Goal: Information Seeking & Learning: Find specific fact

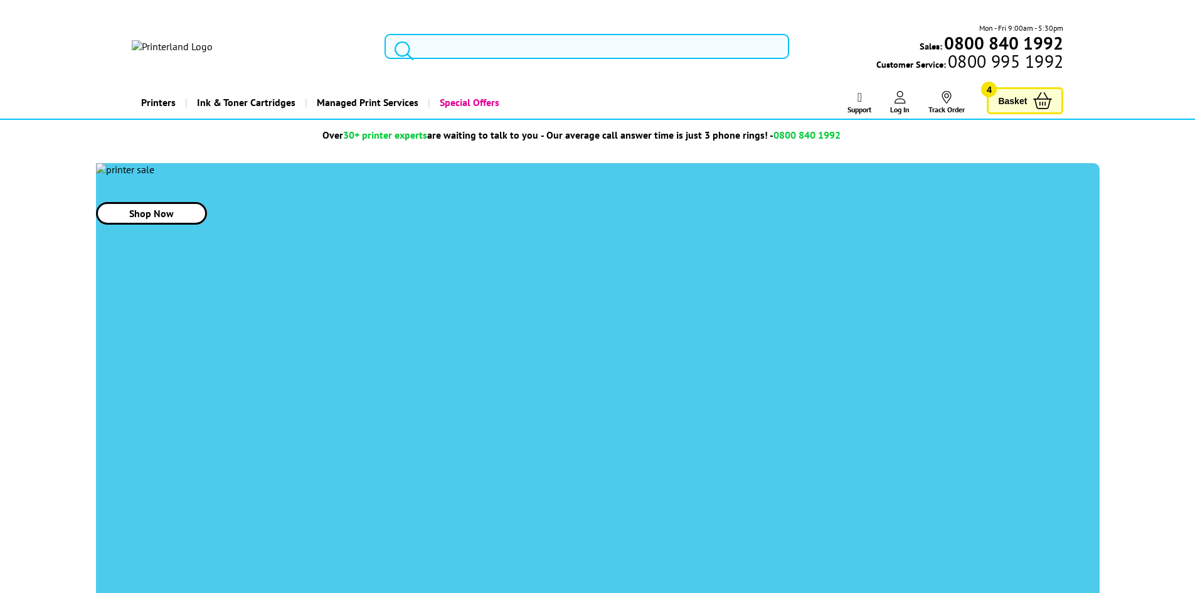
click at [500, 39] on input "search" at bounding box center [587, 46] width 405 height 25
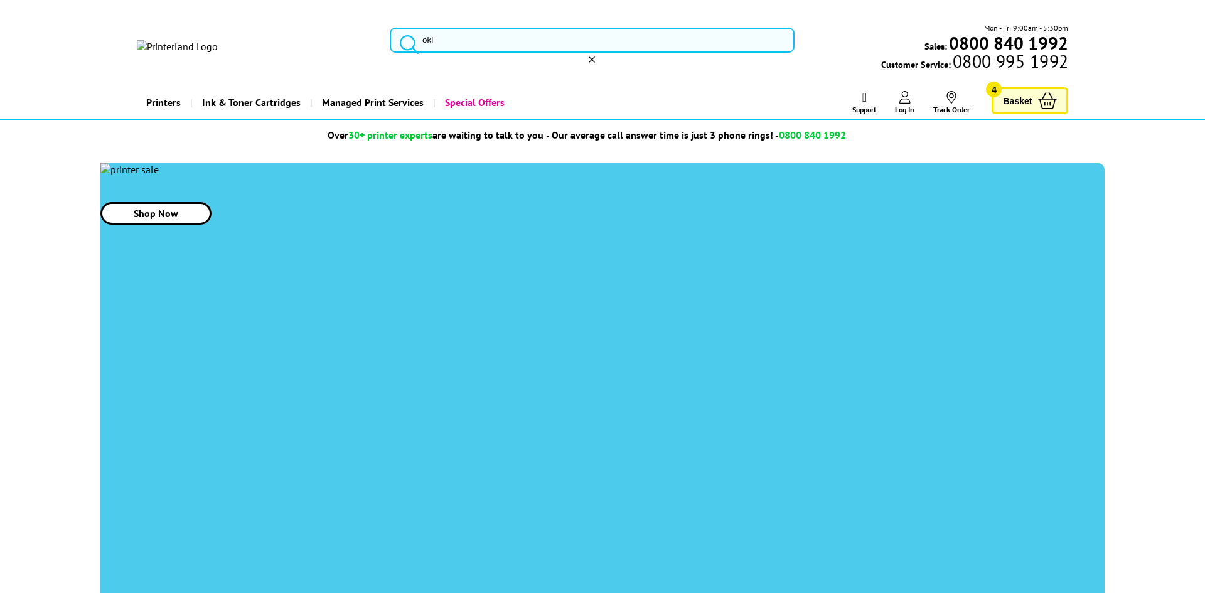
type input "oki"
click at [595, 56] on icon "reset" at bounding box center [592, 59] width 6 height 6
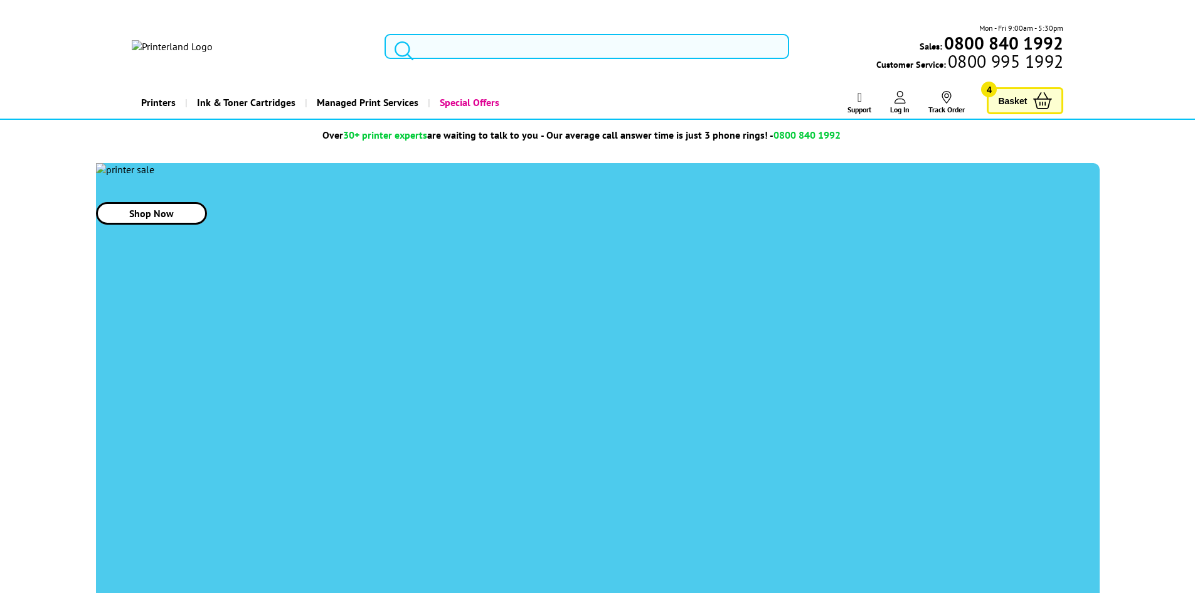
click at [479, 43] on input "search" at bounding box center [587, 46] width 405 height 25
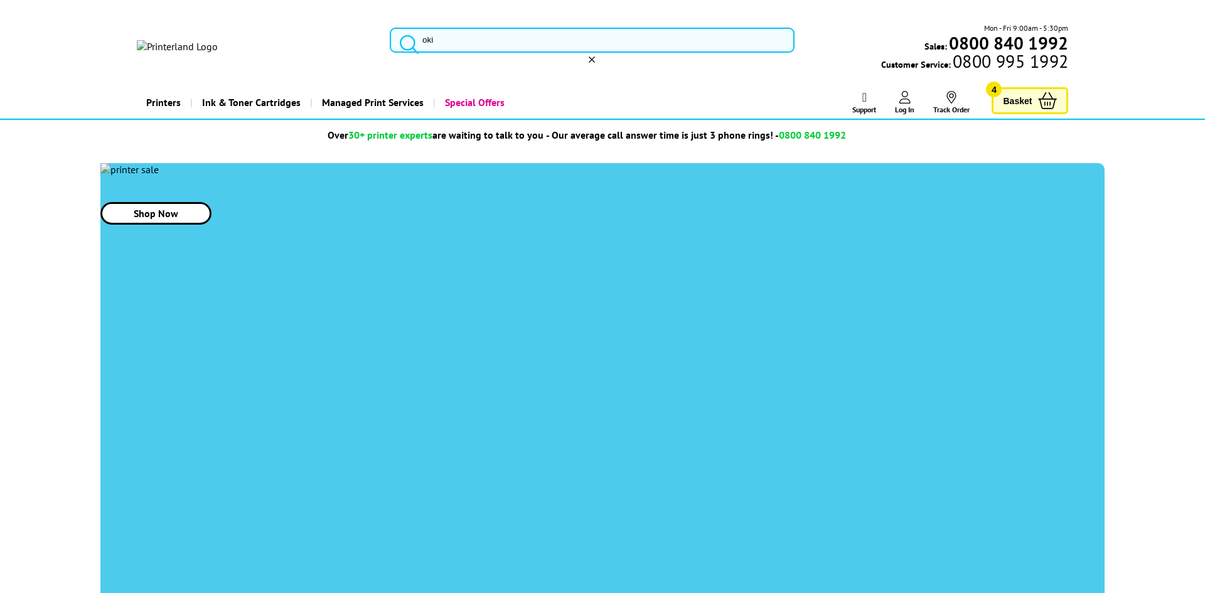
click at [499, 42] on input "oki" at bounding box center [592, 40] width 405 height 25
type input "o"
type input "oki"
click at [595, 56] on icon "reset" at bounding box center [592, 59] width 6 height 6
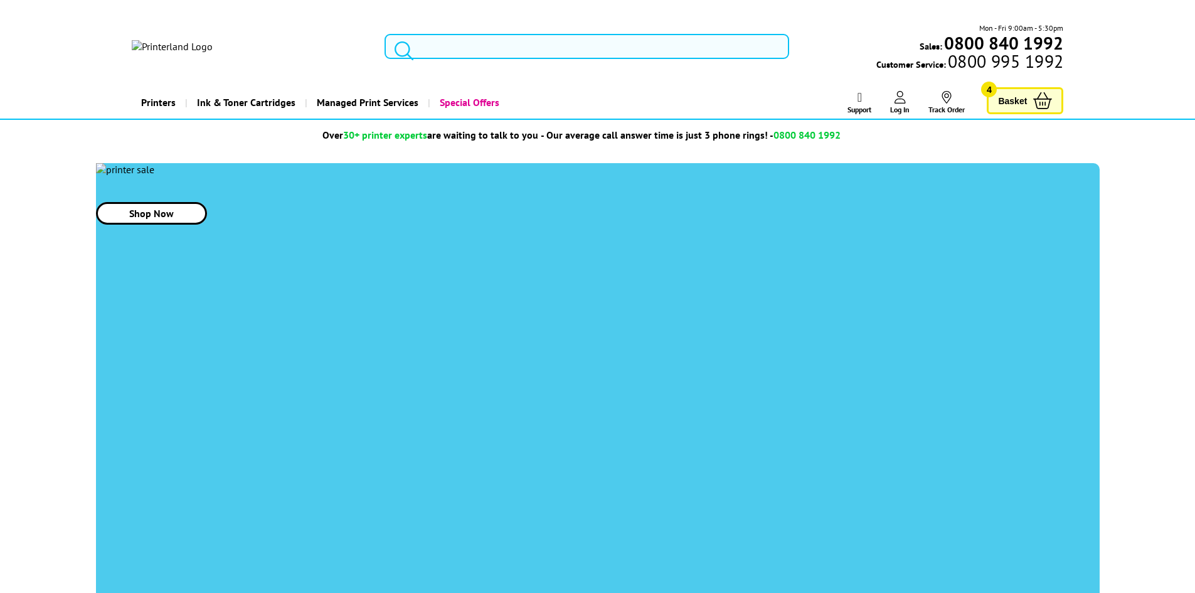
click at [476, 38] on input "search" at bounding box center [587, 46] width 405 height 25
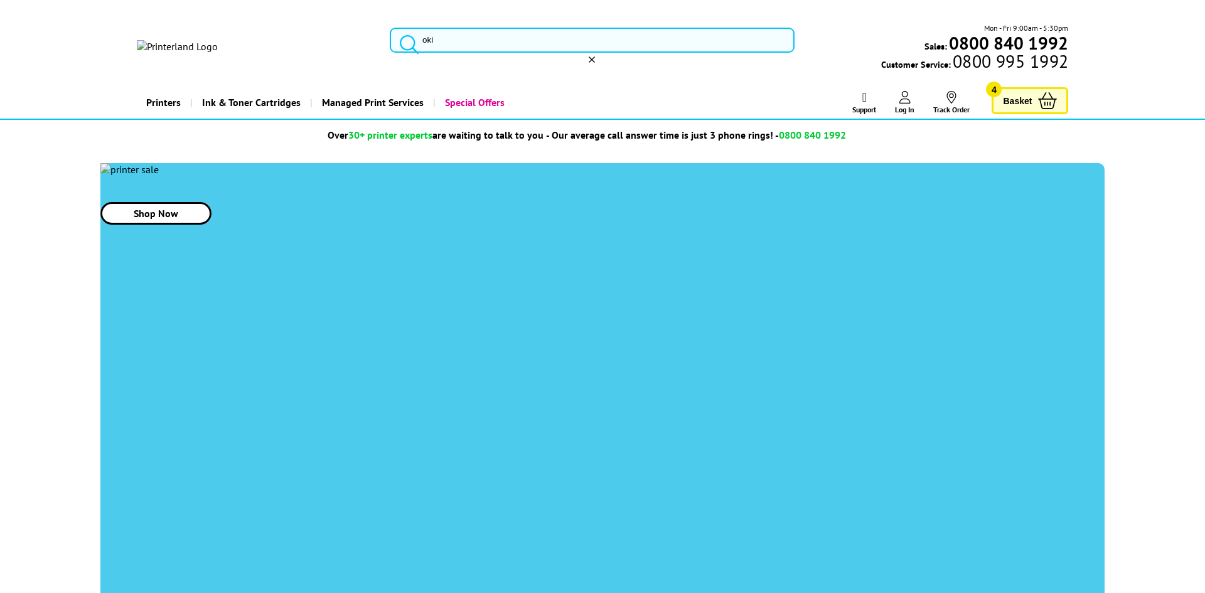
type input "oki"
click at [595, 56] on icon "reset" at bounding box center [592, 59] width 6 height 6
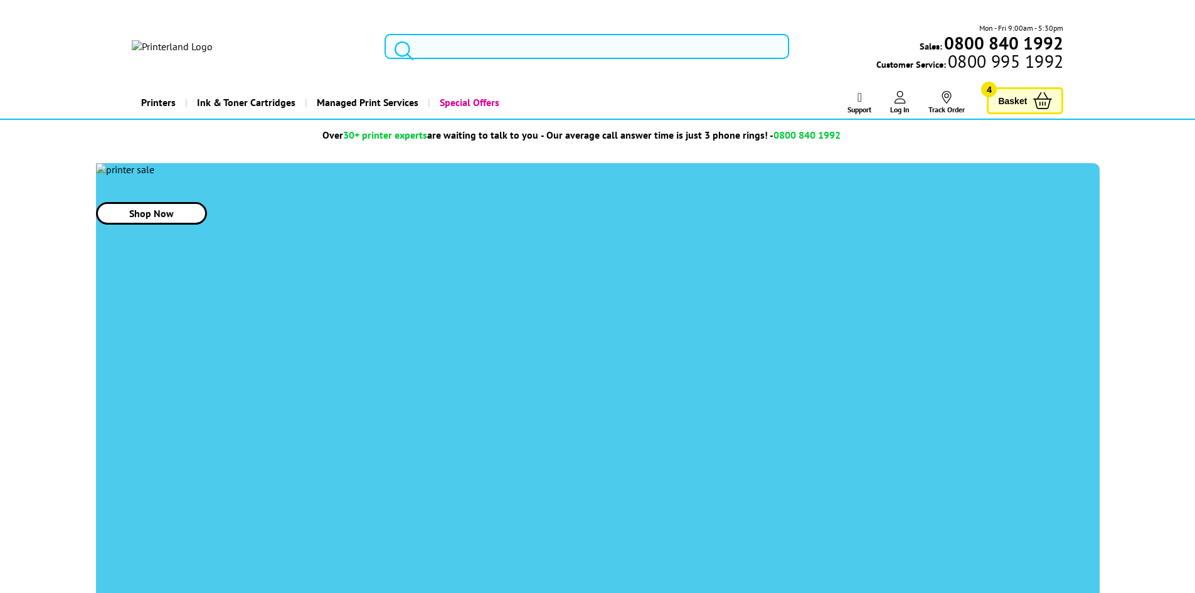
click at [543, 34] on input "search" at bounding box center [587, 46] width 405 height 25
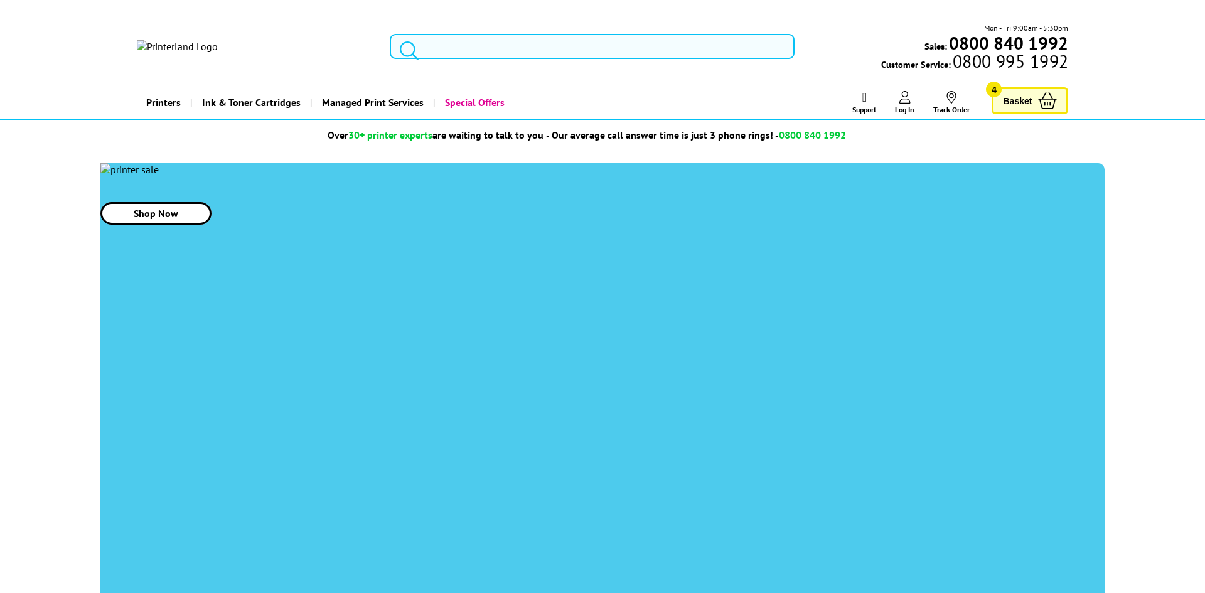
click at [532, 34] on input "search" at bounding box center [592, 46] width 405 height 25
type input "oki"
click at [595, 56] on icon "reset" at bounding box center [592, 59] width 6 height 6
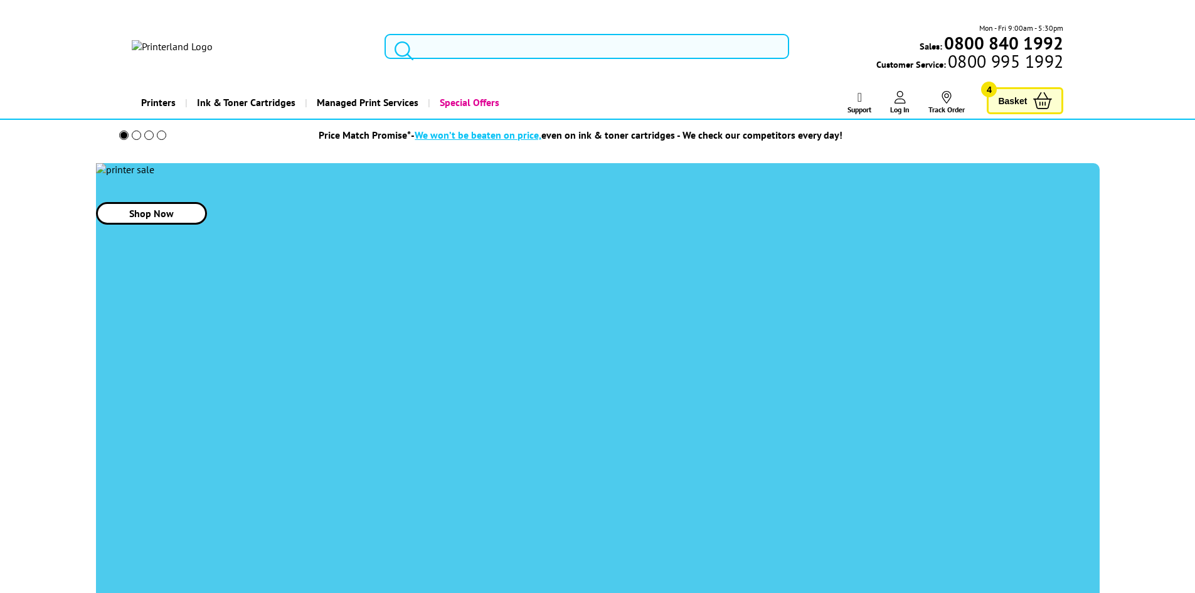
click at [502, 34] on input "search" at bounding box center [587, 46] width 405 height 25
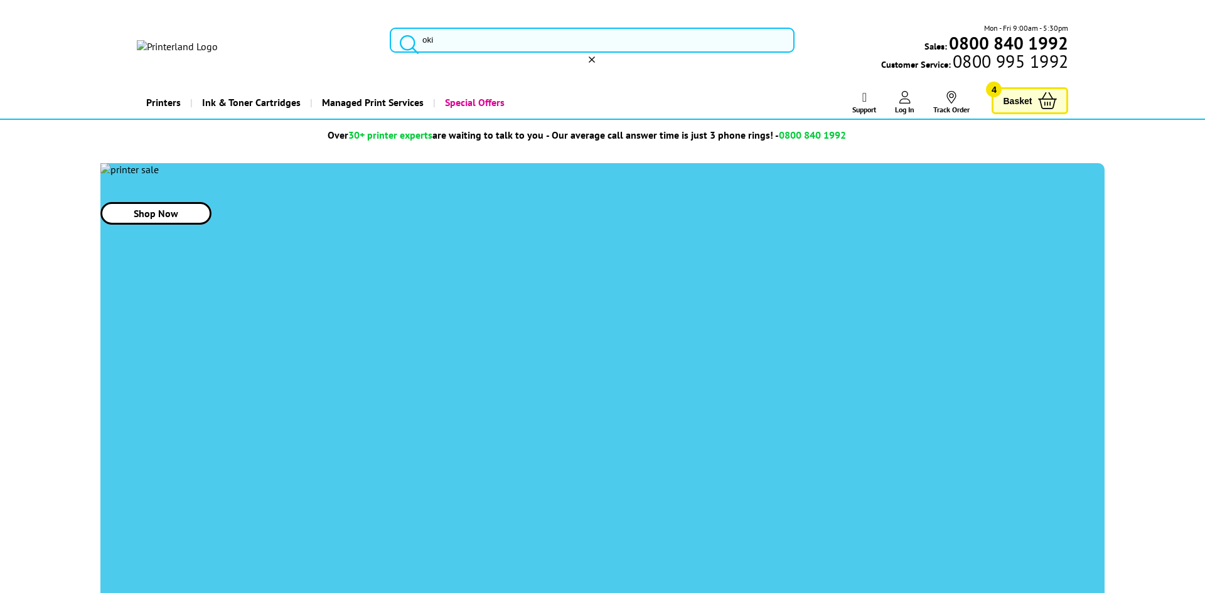
type input "oki"
click at [595, 56] on icon "reset" at bounding box center [592, 59] width 6 height 6
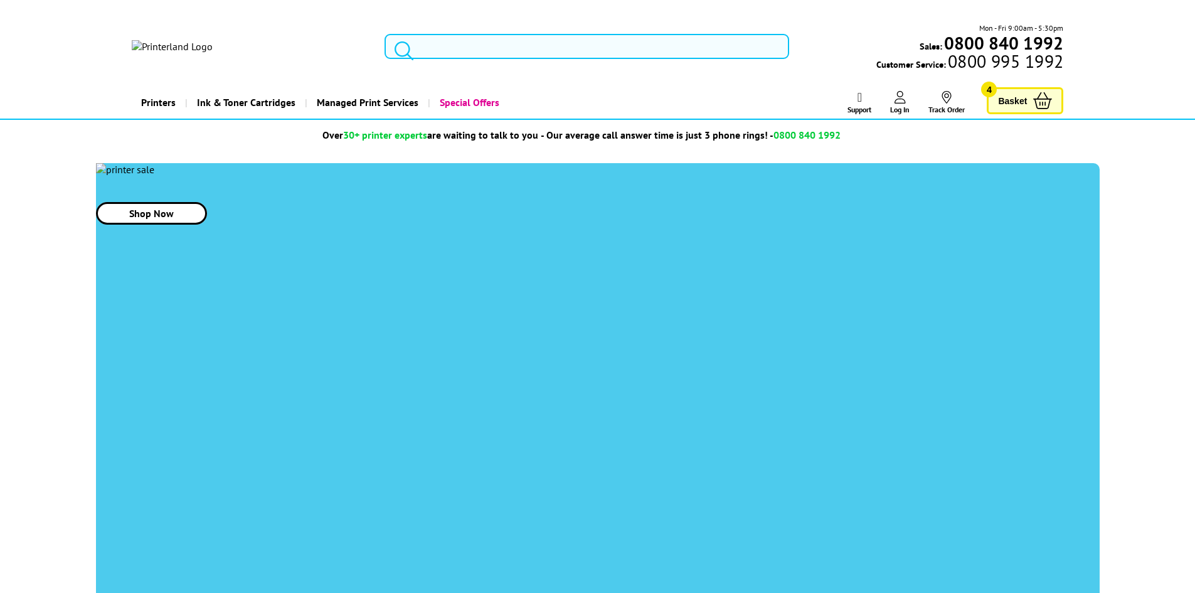
click at [486, 34] on input "search" at bounding box center [587, 46] width 405 height 25
click at [546, 46] on input "search" at bounding box center [587, 46] width 405 height 25
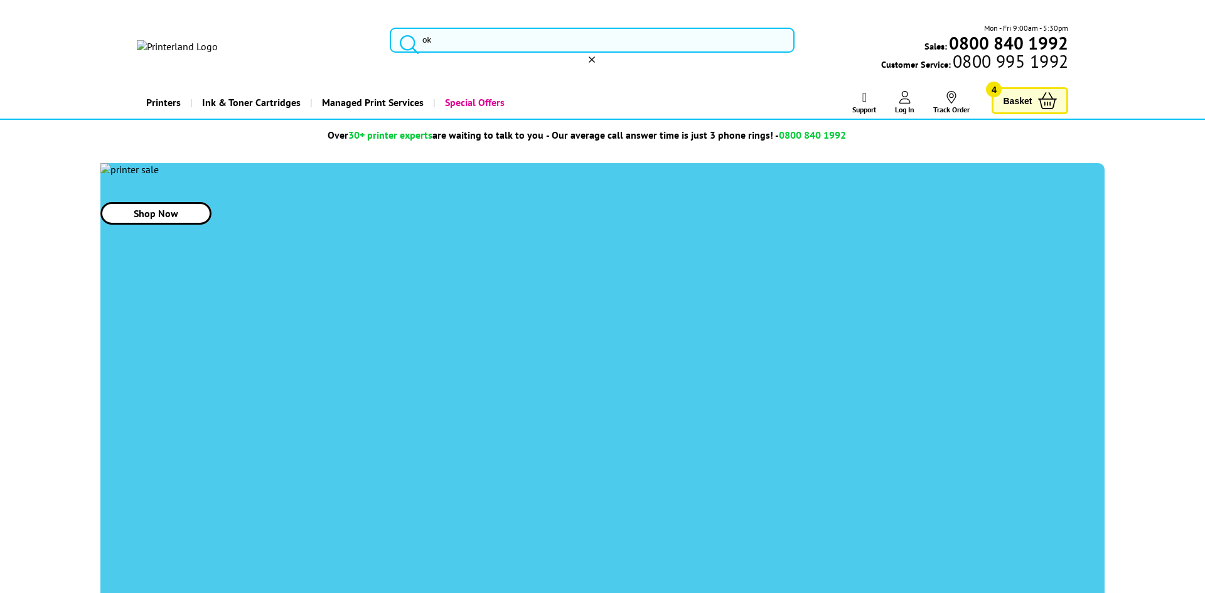
type input "o"
